Goal: Find specific fact

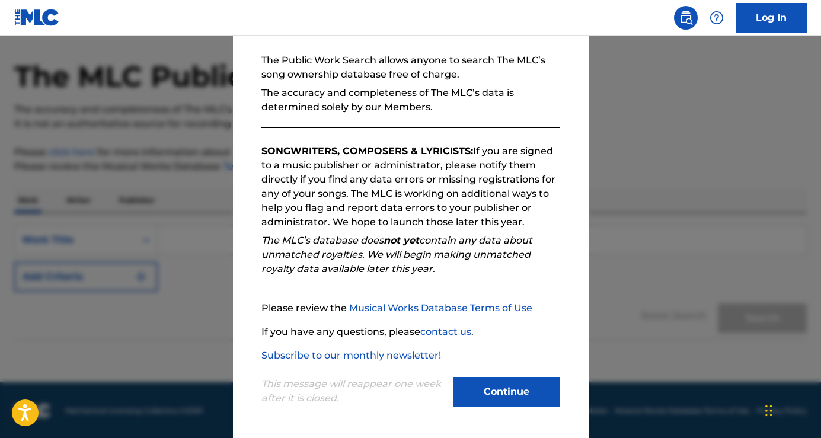
scroll to position [40, 0]
click at [499, 385] on button "Continue" at bounding box center [507, 392] width 107 height 30
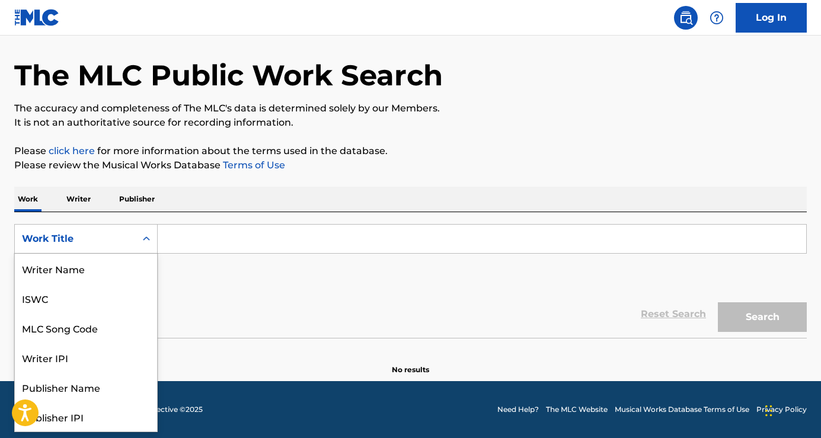
click at [106, 237] on div "Work Title" at bounding box center [75, 239] width 107 height 14
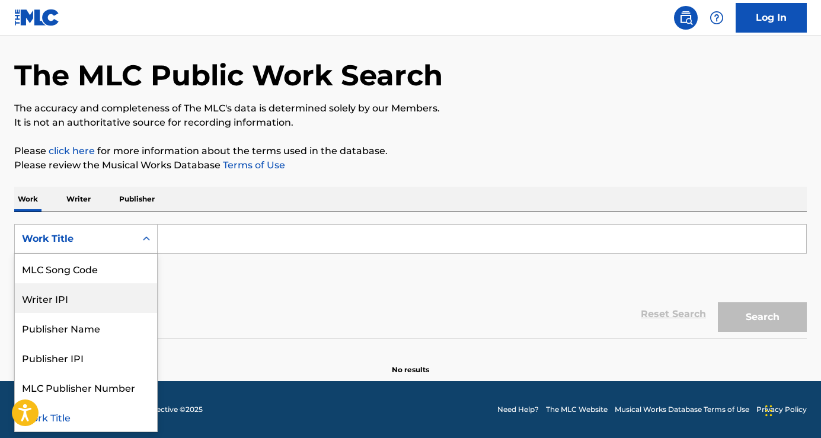
click at [87, 299] on div "Writer IPI" at bounding box center [86, 298] width 142 height 30
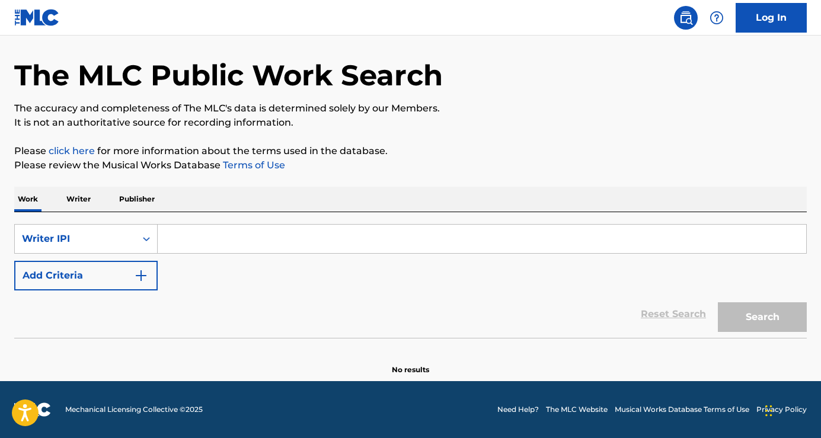
click at [210, 247] on input "Search Form" at bounding box center [482, 239] width 649 height 28
click at [84, 199] on p "Writer" at bounding box center [78, 199] width 31 height 25
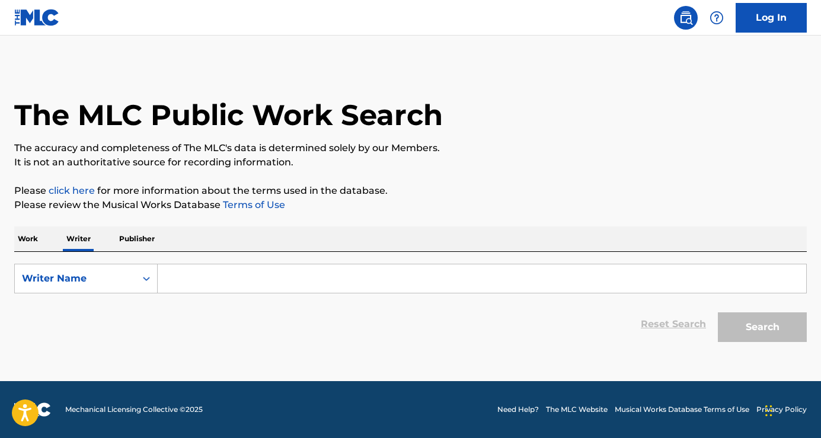
click at [291, 276] on input "Search Form" at bounding box center [482, 278] width 649 height 28
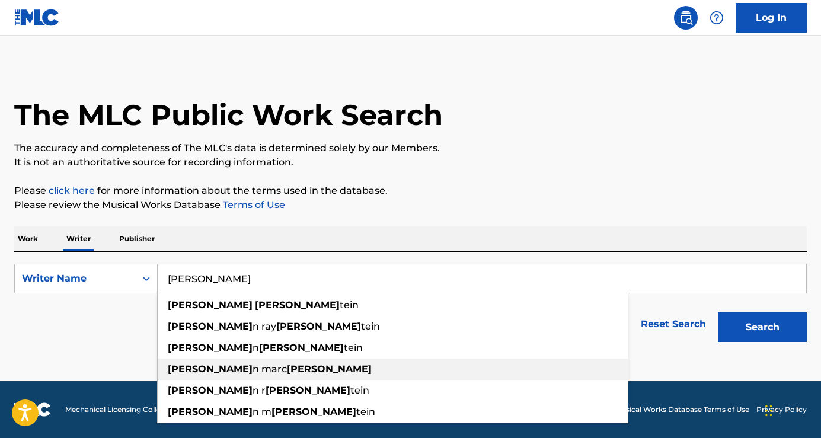
click at [382, 374] on div "[PERSON_NAME] n [PERSON_NAME]" at bounding box center [393, 369] width 470 height 21
type input "[PERSON_NAME]"
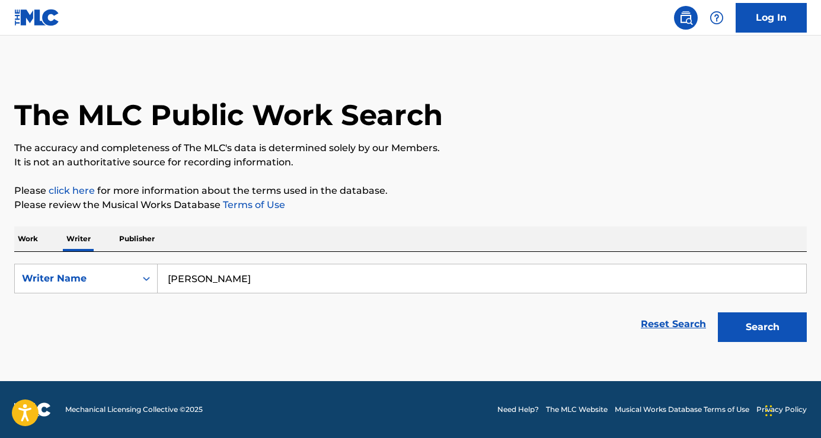
click at [756, 327] on button "Search" at bounding box center [762, 327] width 89 height 30
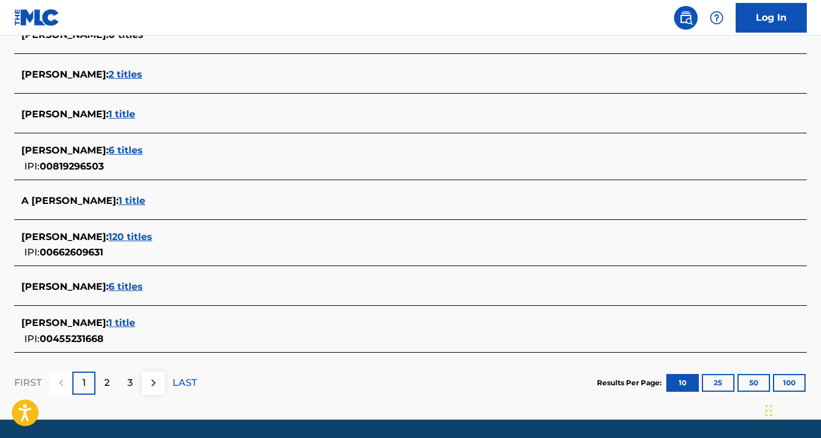
scroll to position [470, 0]
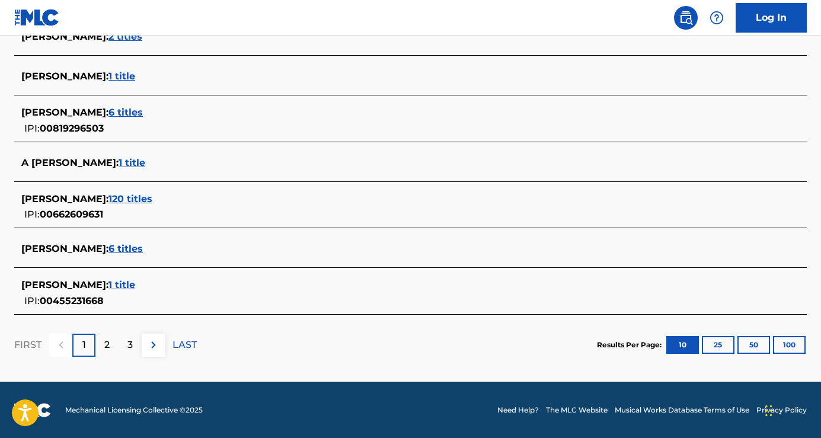
click at [135, 289] on span "1 title" at bounding box center [122, 284] width 27 height 11
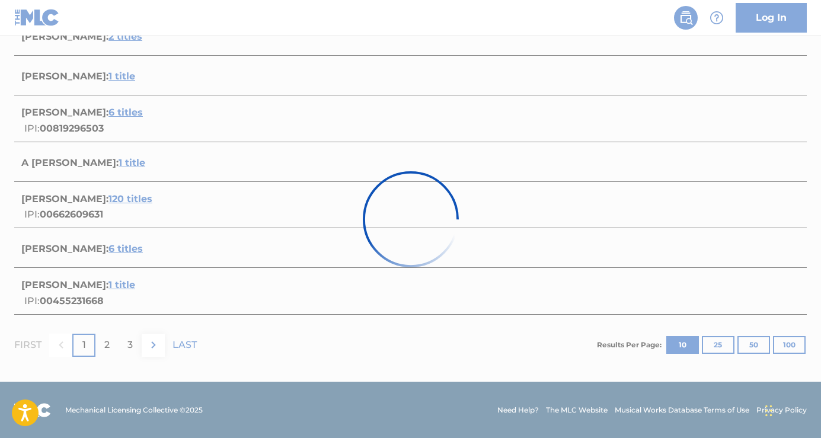
scroll to position [170, 0]
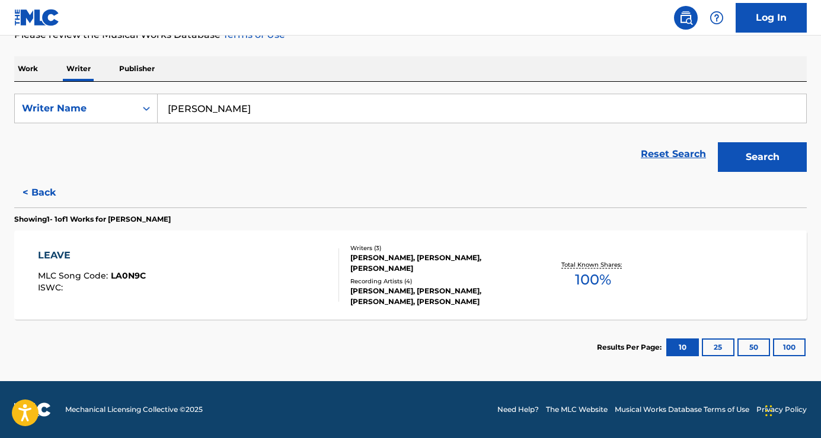
click at [224, 280] on div "LEAVE MLC Song Code : LA0N9C ISWC :" at bounding box center [188, 274] width 301 height 53
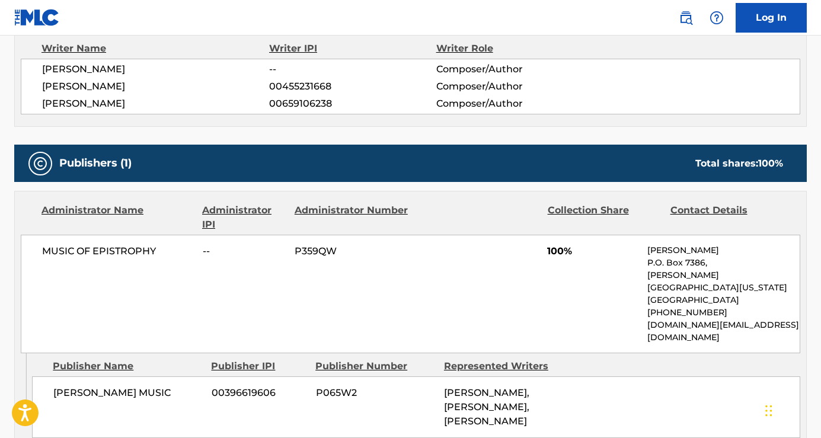
scroll to position [438, 0]
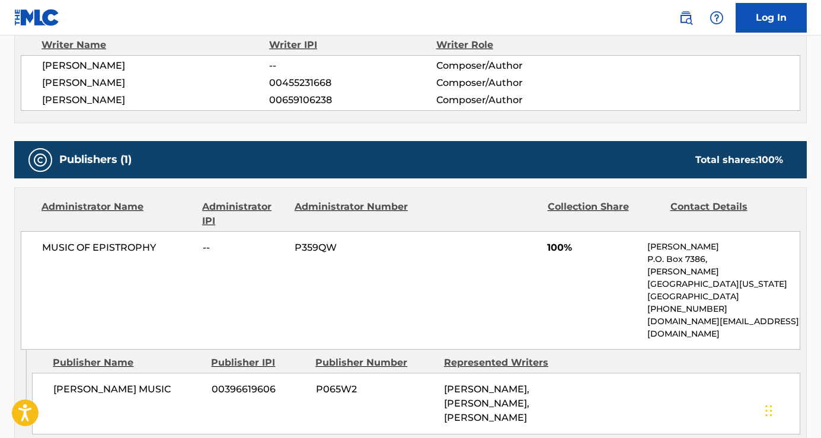
click at [301, 81] on span "00455231668" at bounding box center [352, 83] width 167 height 14
copy span "00455231668"
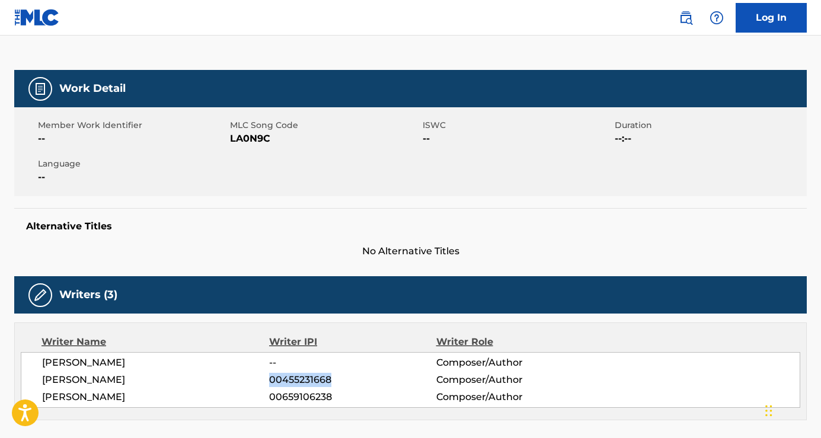
scroll to position [0, 0]
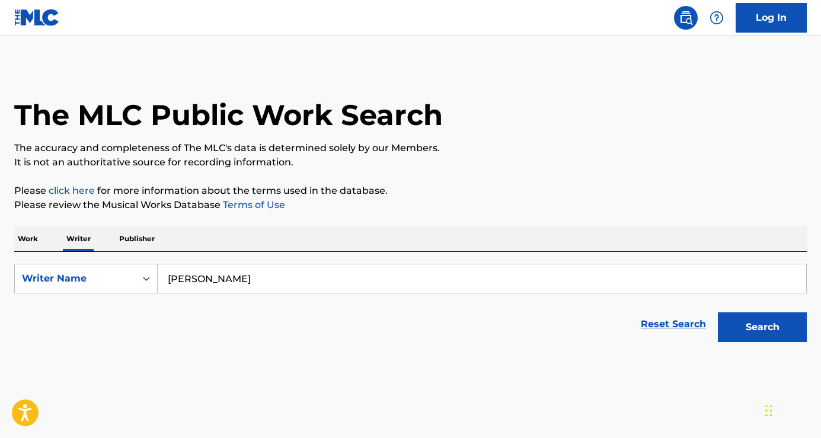
scroll to position [9, 0]
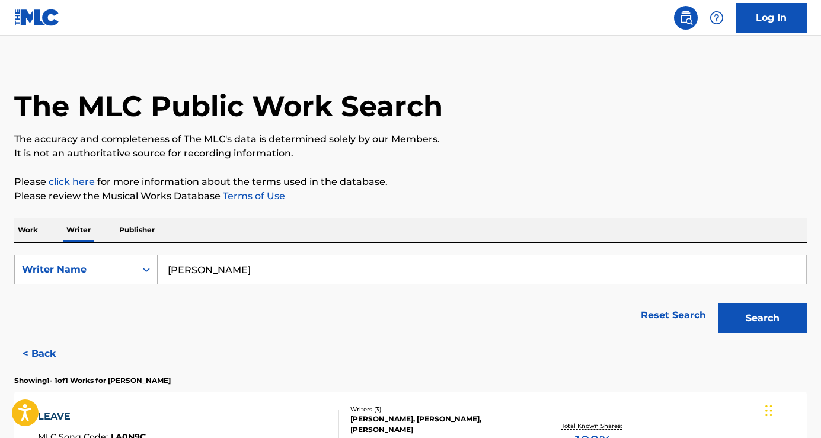
click at [120, 263] on div "Writer Name" at bounding box center [75, 270] width 107 height 14
click at [79, 298] on div "Writer IPI" at bounding box center [86, 300] width 142 height 30
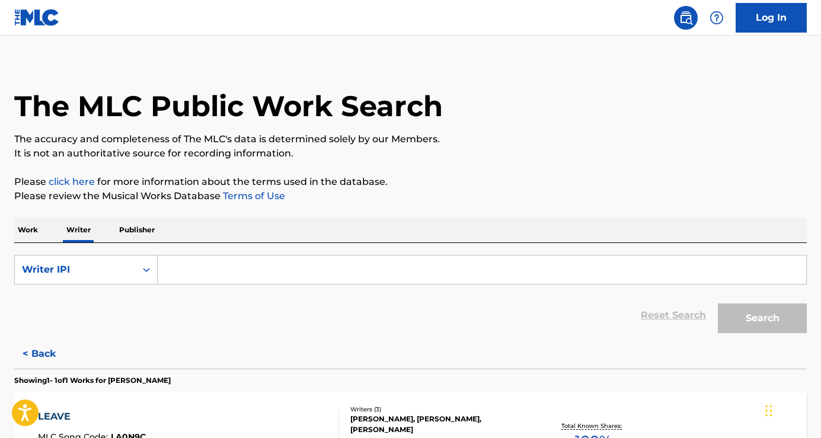
click at [196, 267] on input "Search Form" at bounding box center [482, 270] width 649 height 28
paste input "00455231668"
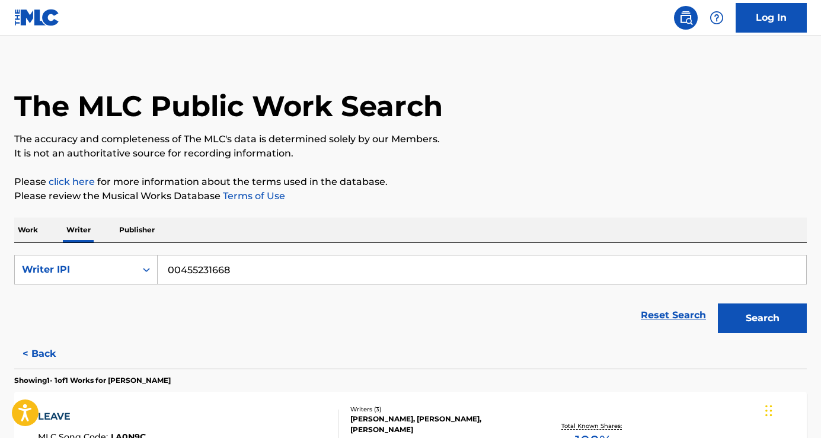
type input "00455231668"
click at [764, 315] on button "Search" at bounding box center [762, 319] width 89 height 30
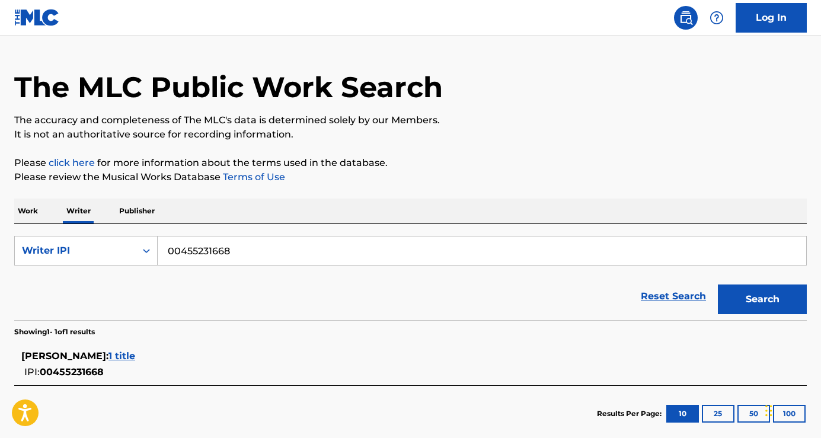
scroll to position [0, 0]
